Goal: Information Seeking & Learning: Learn about a topic

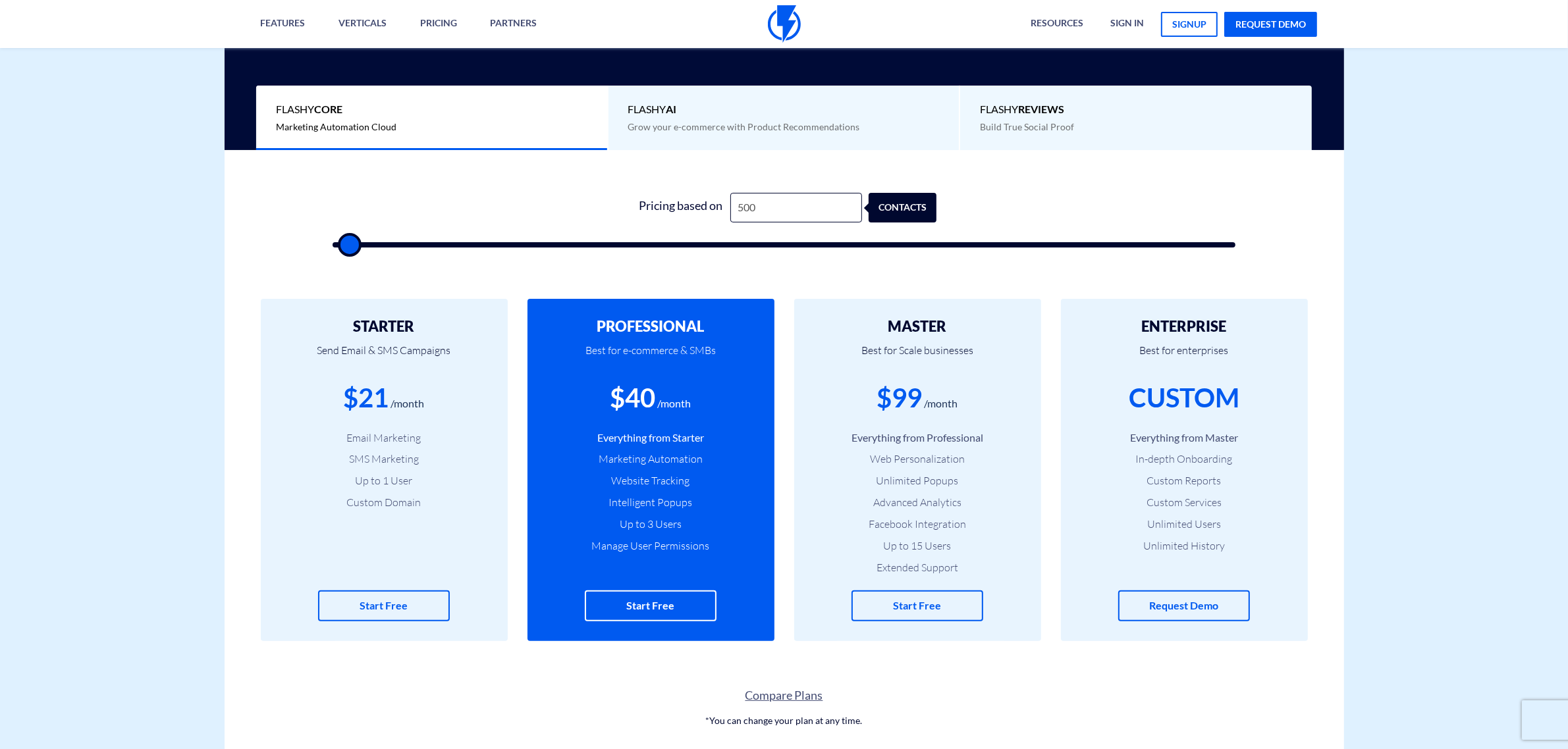
type input "2"
type input "500"
type input "27"
type input "500"
type input "270"
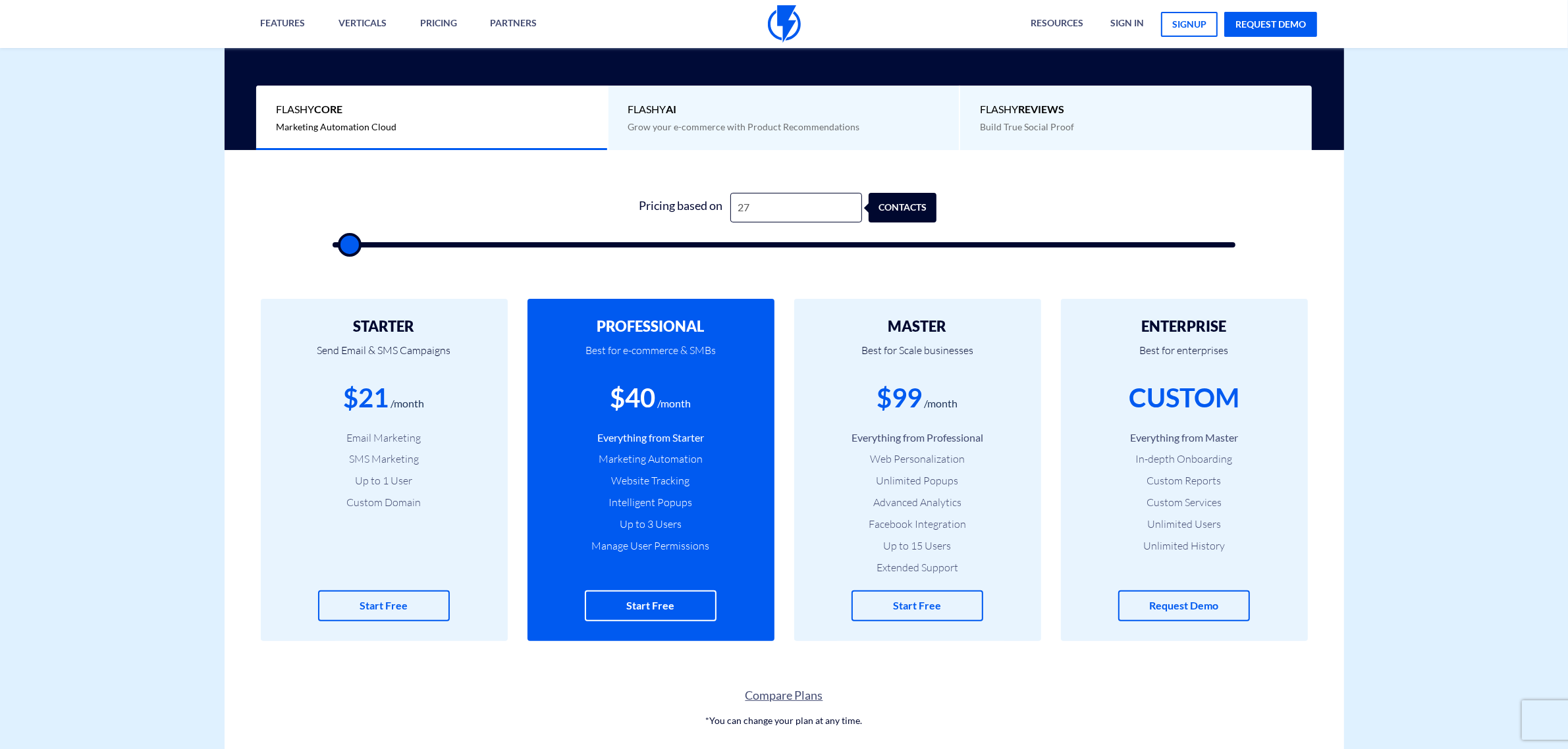
type input "500"
type input "2,700"
type input "2500"
type input "27,000"
type input "27000"
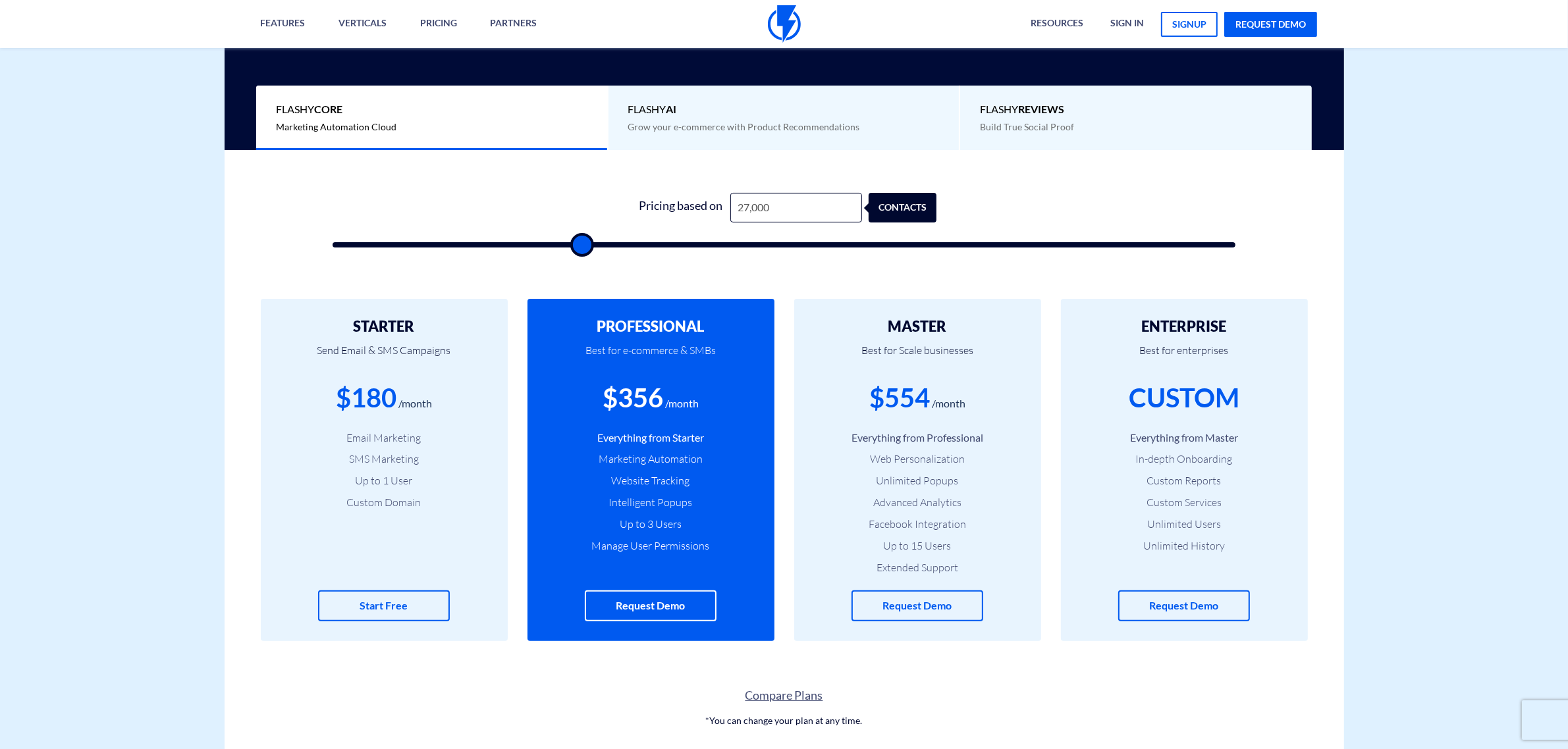
type input "27,000"
drag, startPoint x: 452, startPoint y: 271, endPoint x: 1263, endPoint y: 241, distance: 811.6
click at [1256, 242] on div "0 Pricing based on 27,000 contacts" at bounding box center [784, 211] width 950 height 122
click at [1269, 239] on div "0 Pricing based on 27,000 contacts" at bounding box center [784, 211] width 1139 height 122
drag, startPoint x: 1141, startPoint y: 251, endPoint x: 403, endPoint y: 285, distance: 738.8
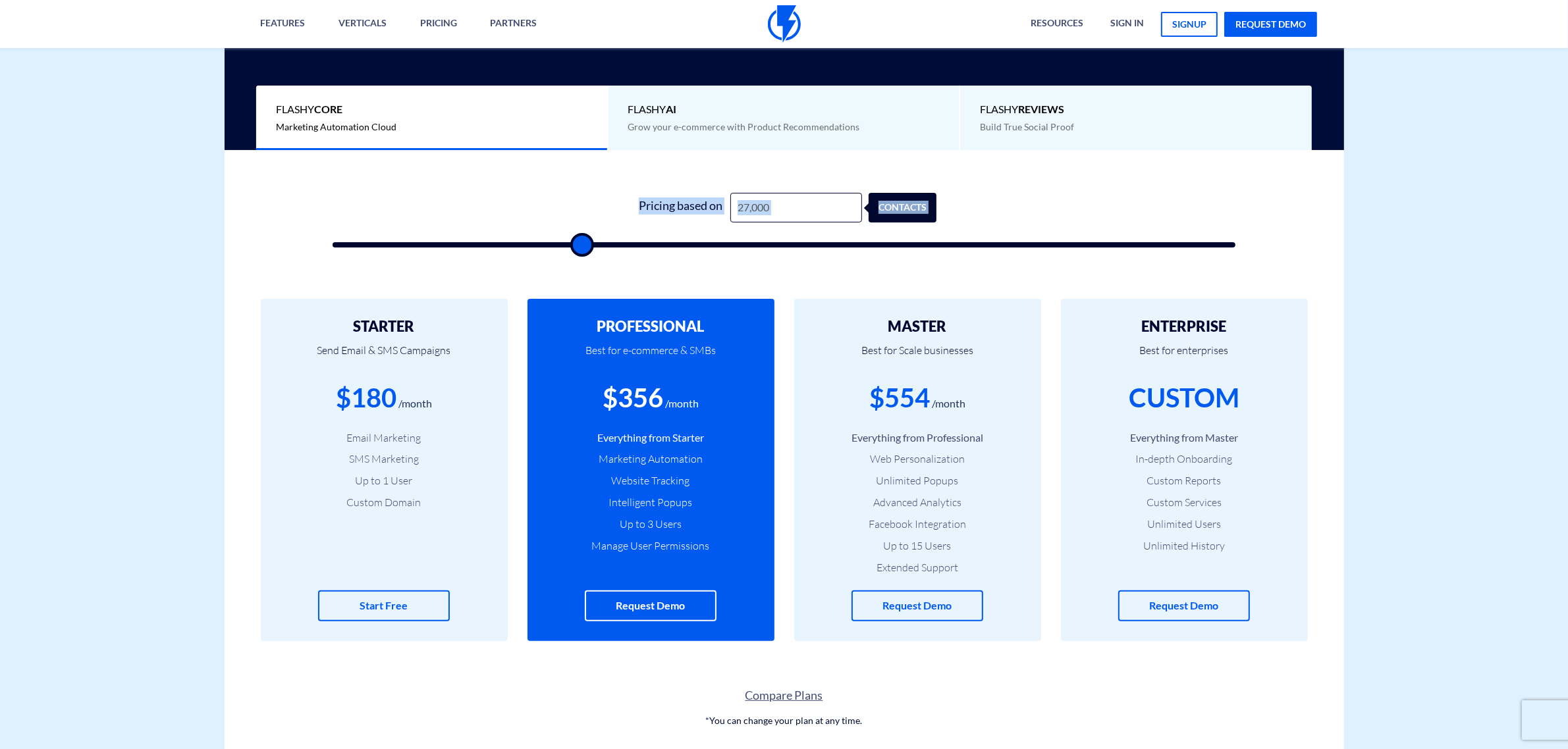
click at [403, 285] on div "STARTER Send Email & SMS Campaigns $180 /month Email Marketing SMS Marketing Up…" at bounding box center [784, 470] width 1120 height 395
drag, startPoint x: 368, startPoint y: 287, endPoint x: 1271, endPoint y: 235, distance: 904.5
click at [1260, 229] on div "0 Pricing based on 27,000 contacts" at bounding box center [784, 211] width 1139 height 122
